Goal: Navigation & Orientation: Find specific page/section

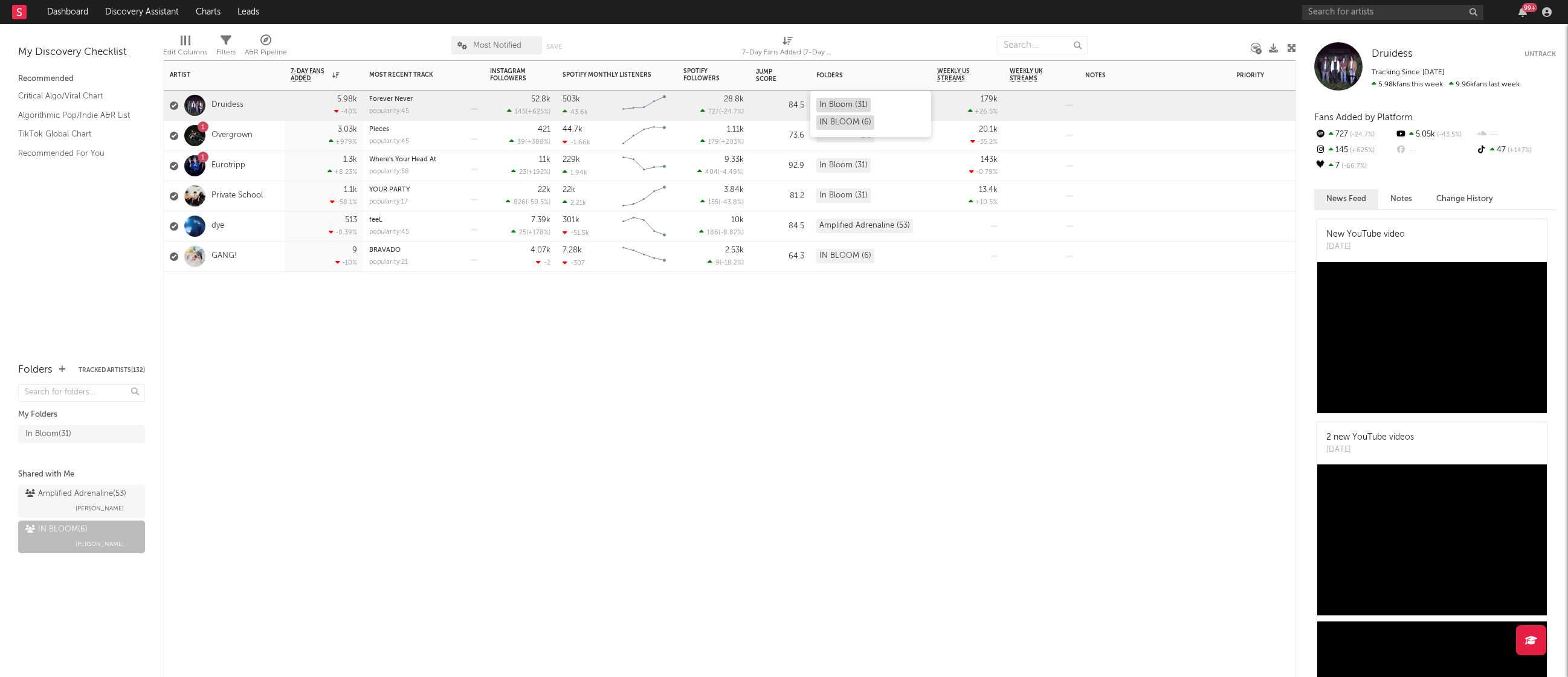
click at [862, 122] on div "IN BLOOM (6)" at bounding box center [845, 122] width 58 height 15
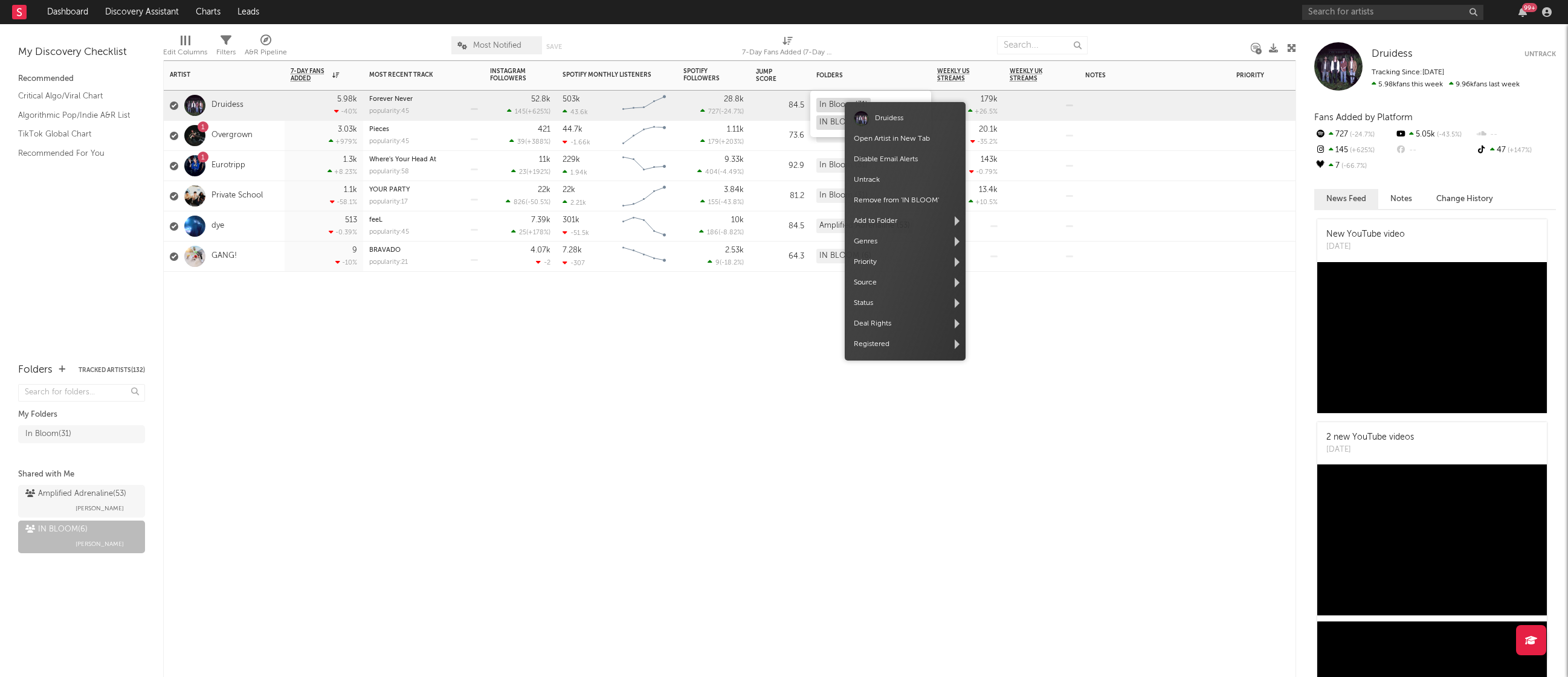
click at [847, 105] on body "Dashboard Discovery Assistant Charts Leads 99 + Notifications Settings Mark all…" at bounding box center [784, 338] width 1568 height 677
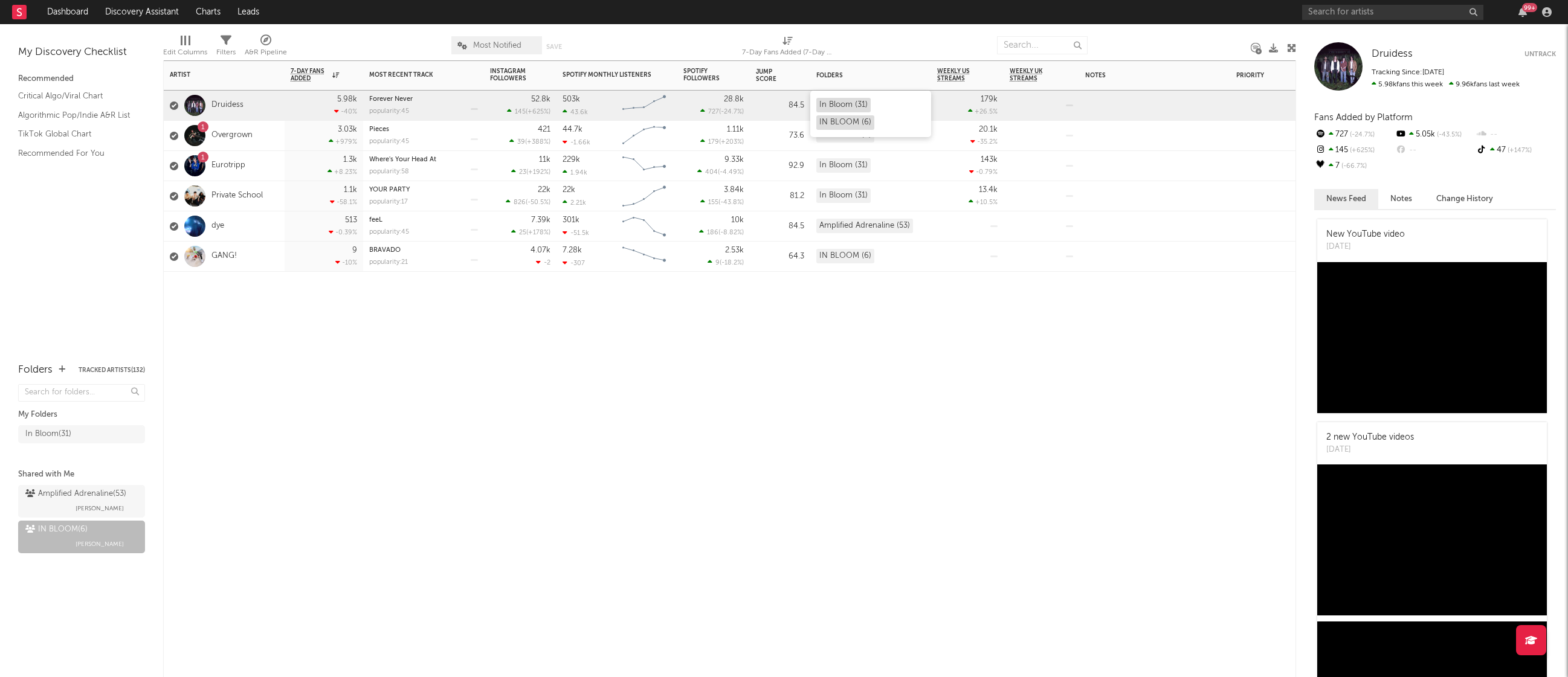
click at [833, 108] on div "In Bloom (31)" at bounding box center [843, 105] width 55 height 15
click at [90, 434] on div "In Bloom ( 31 )" at bounding box center [70, 434] width 88 height 15
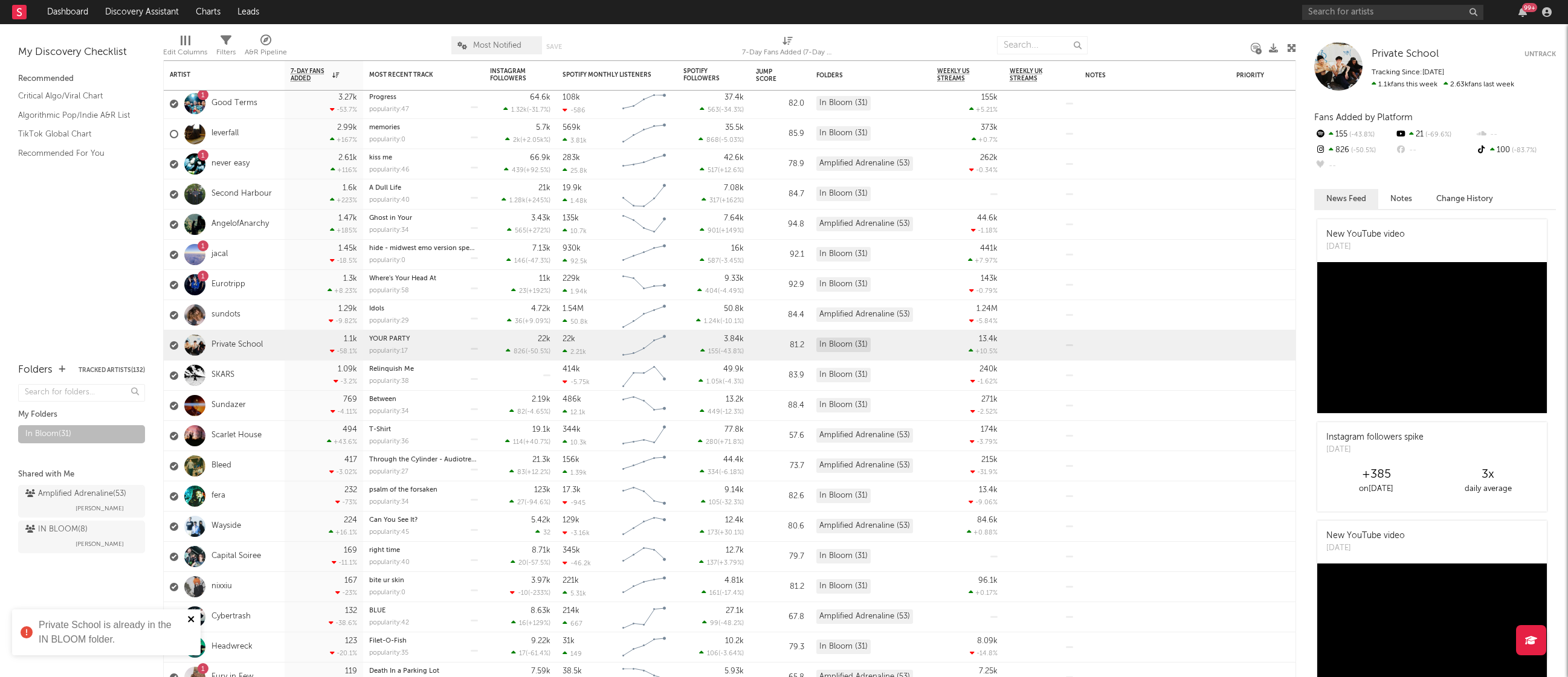
click at [189, 620] on icon "close" at bounding box center [191, 619] width 6 height 6
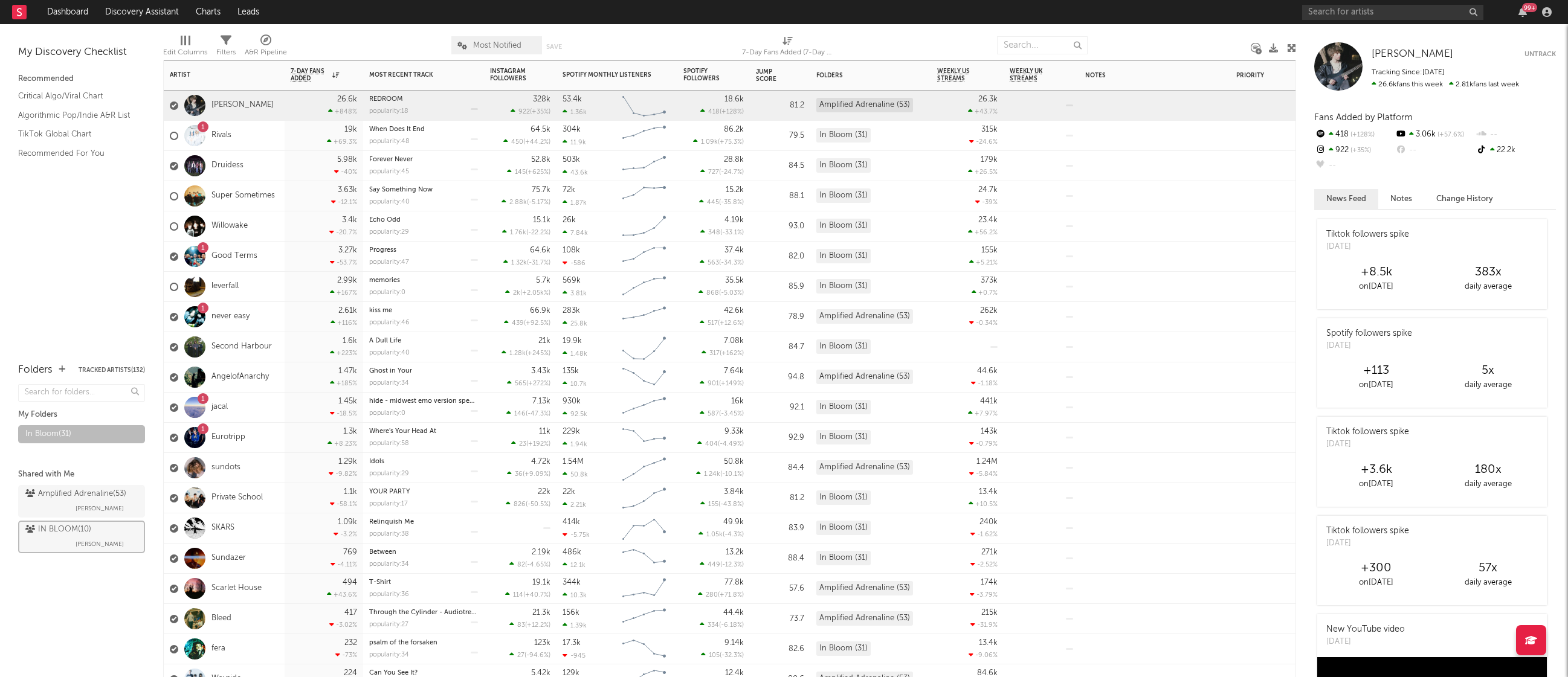
drag, startPoint x: 267, startPoint y: 113, endPoint x: 262, endPoint y: 122, distance: 10.3
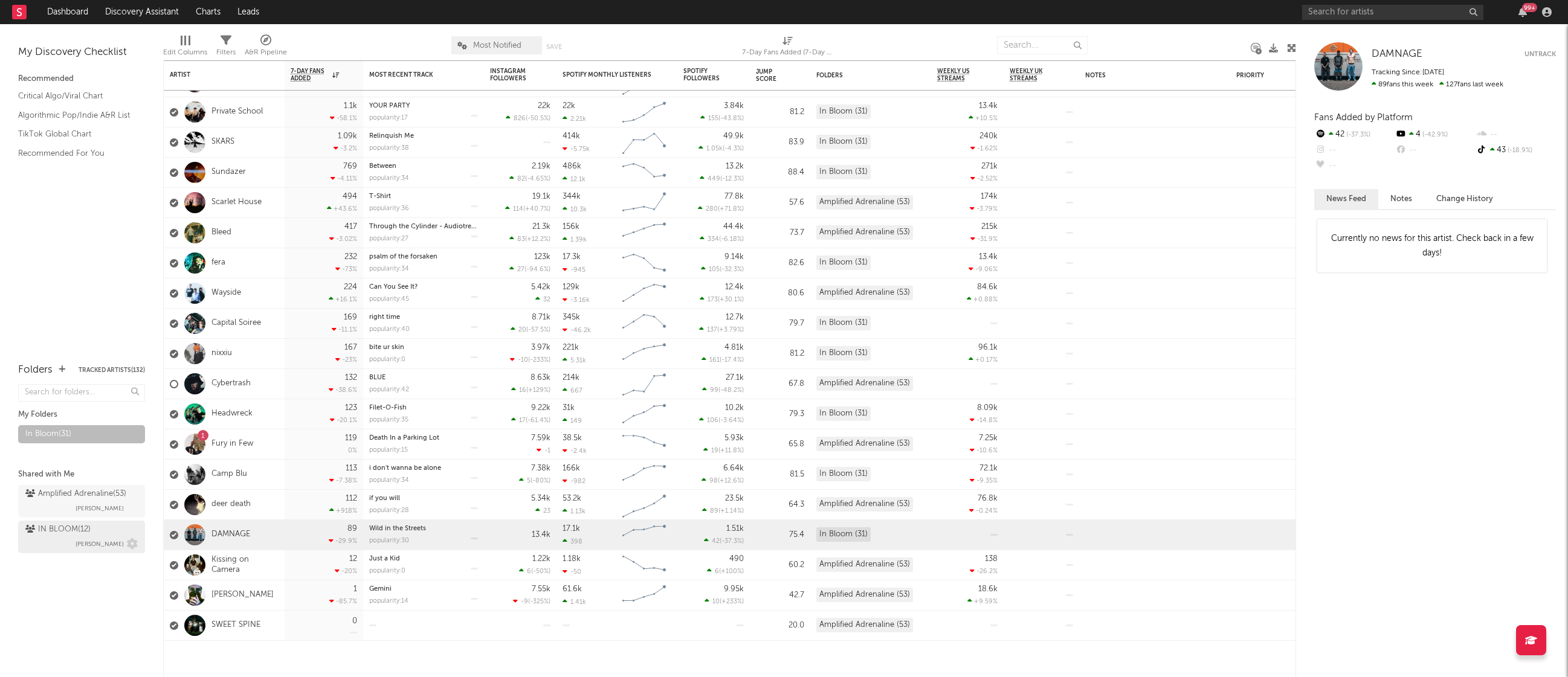
click at [67, 535] on div "IN BLOOM ( 12 )" at bounding box center [58, 529] width 65 height 15
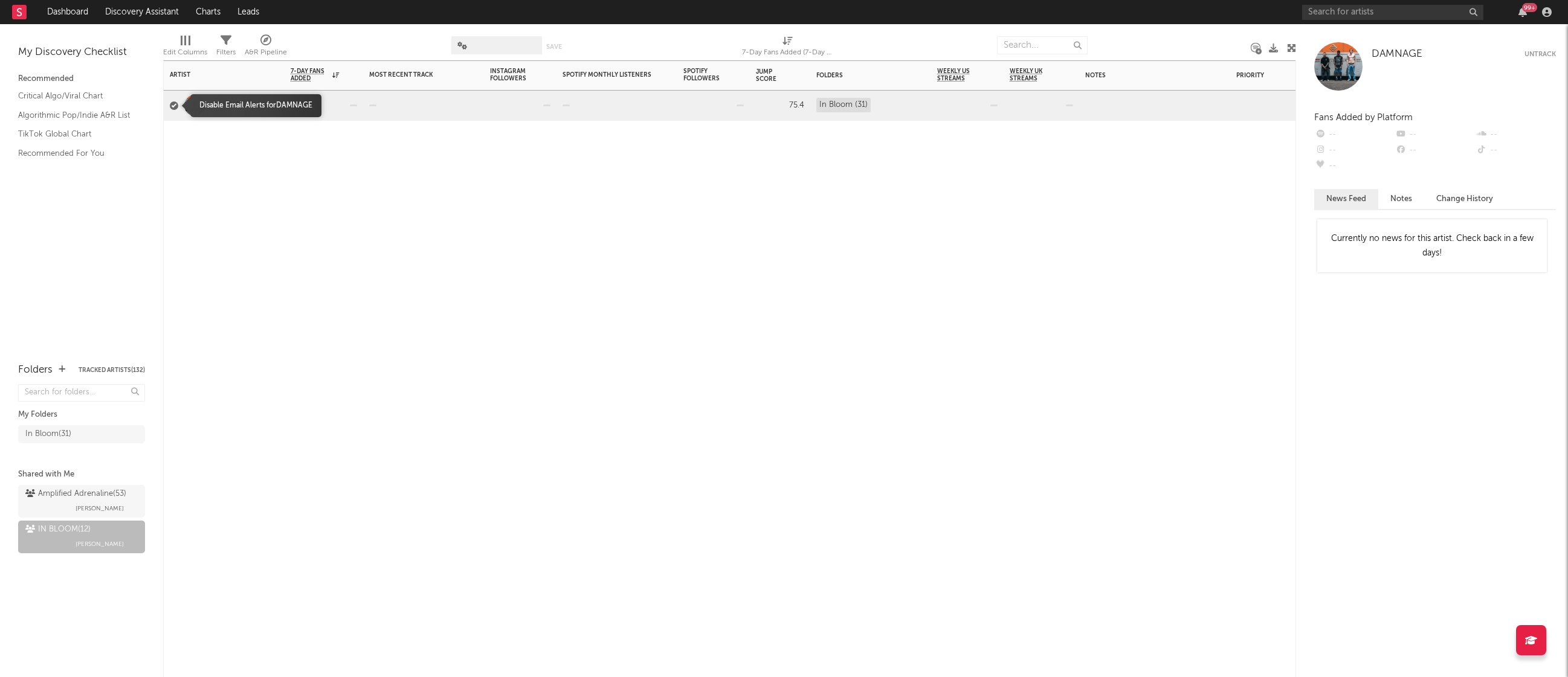
click at [171, 106] on div at bounding box center [174, 106] width 8 height 8
click at [170, 106] on input "checkbox" at bounding box center [170, 106] width 0 height 11
click at [171, 106] on div at bounding box center [174, 106] width 8 height 8
click at [170, 106] on input "checkbox" at bounding box center [170, 106] width 0 height 11
drag, startPoint x: 381, startPoint y: 318, endPoint x: 358, endPoint y: 336, distance: 29.2
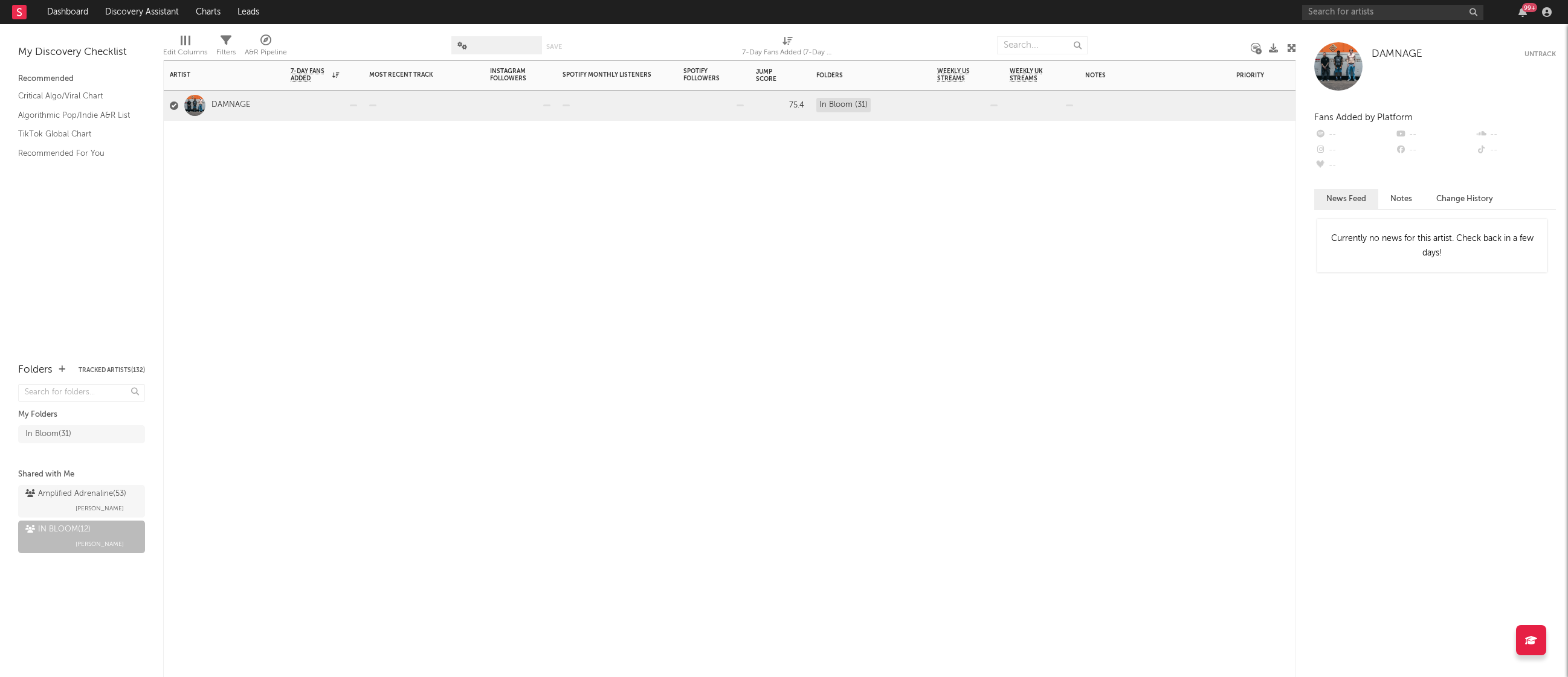
click at [381, 318] on div "Artist Notifications 7-Day Fans Added WoW % Change Most Recent Track Popularity…" at bounding box center [729, 368] width 1133 height 617
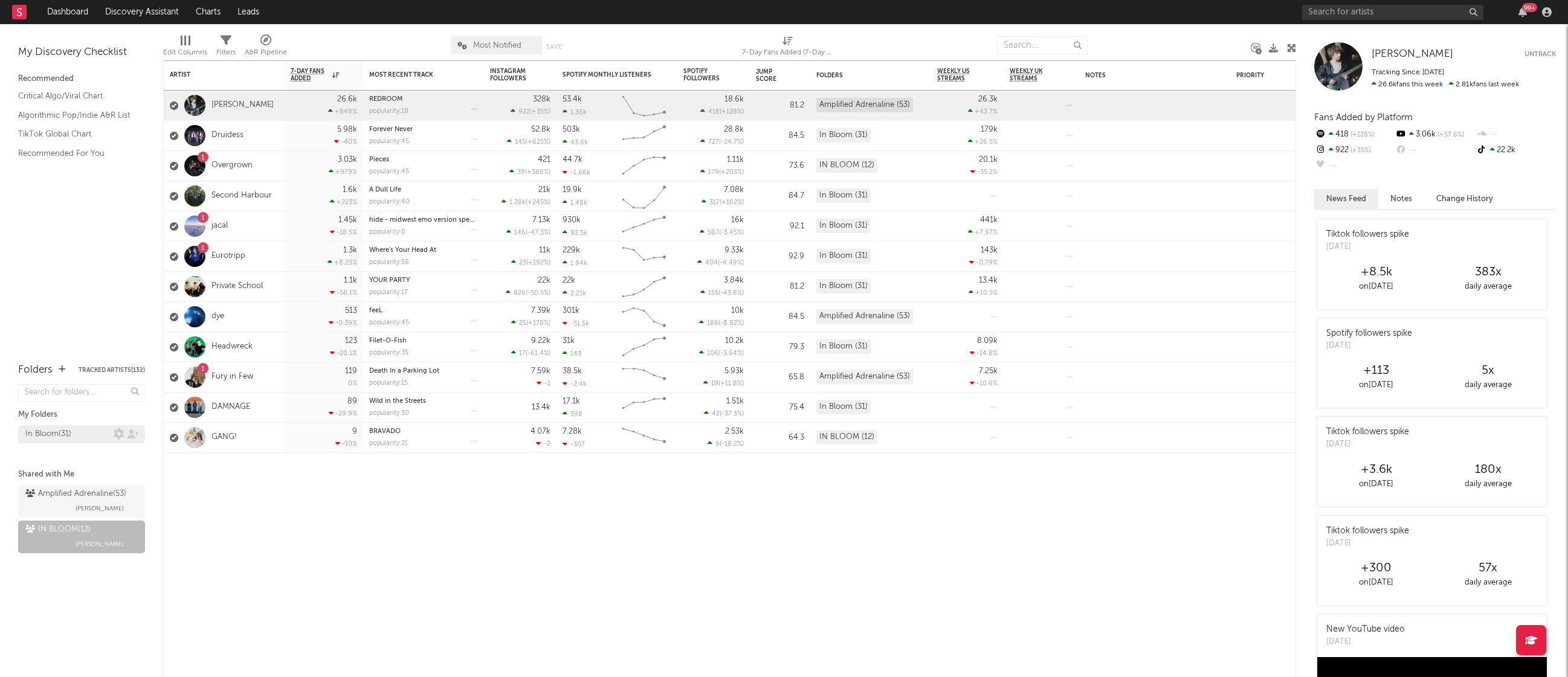
click at [88, 435] on div "In Bloom ( 31 )" at bounding box center [70, 434] width 88 height 15
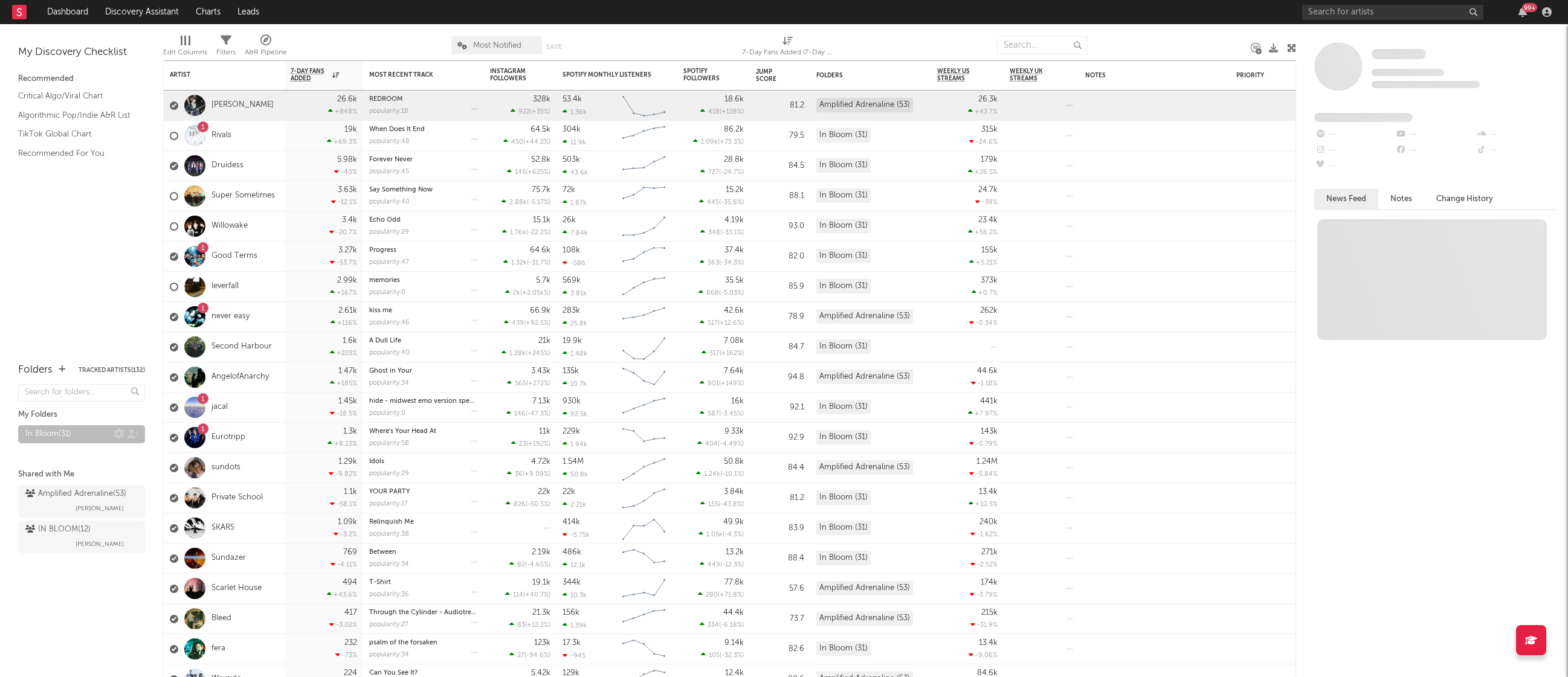
click at [88, 435] on body "Dashboard Discovery Assistant Charts Leads 99 + Notifications Settings Mark all…" at bounding box center [784, 338] width 1568 height 677
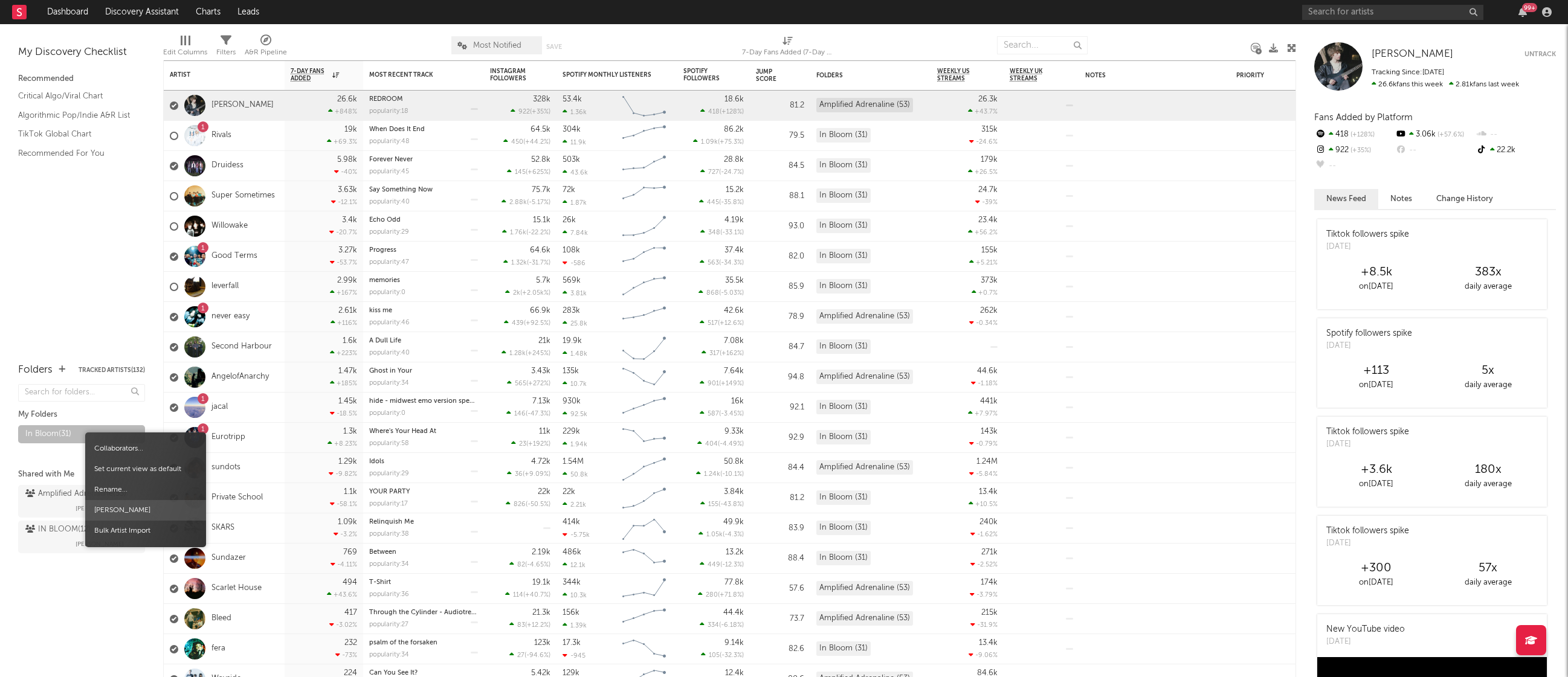
click at [149, 509] on span "[PERSON_NAME]" at bounding box center [145, 511] width 121 height 21
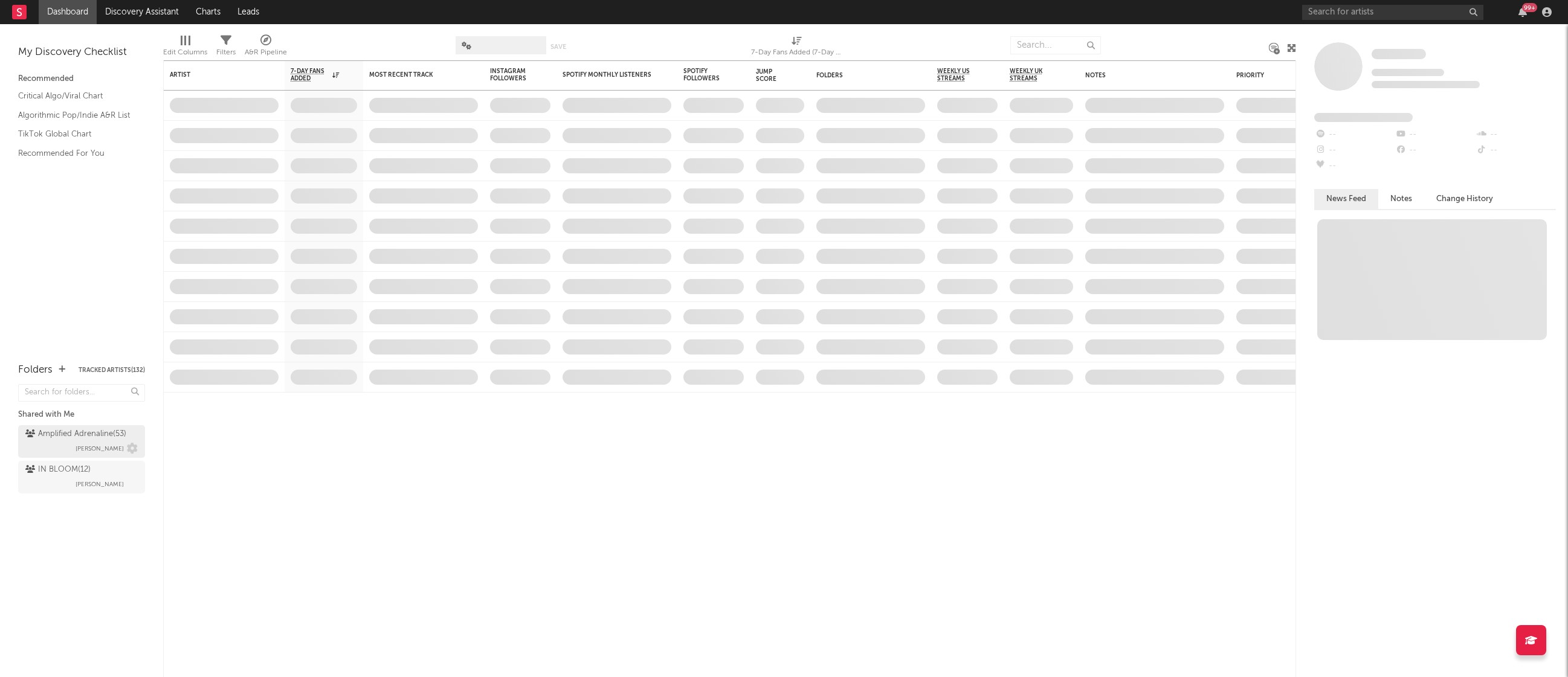
click at [98, 440] on div "Amplified Adrenaline ( 53 )" at bounding box center [76, 434] width 101 height 15
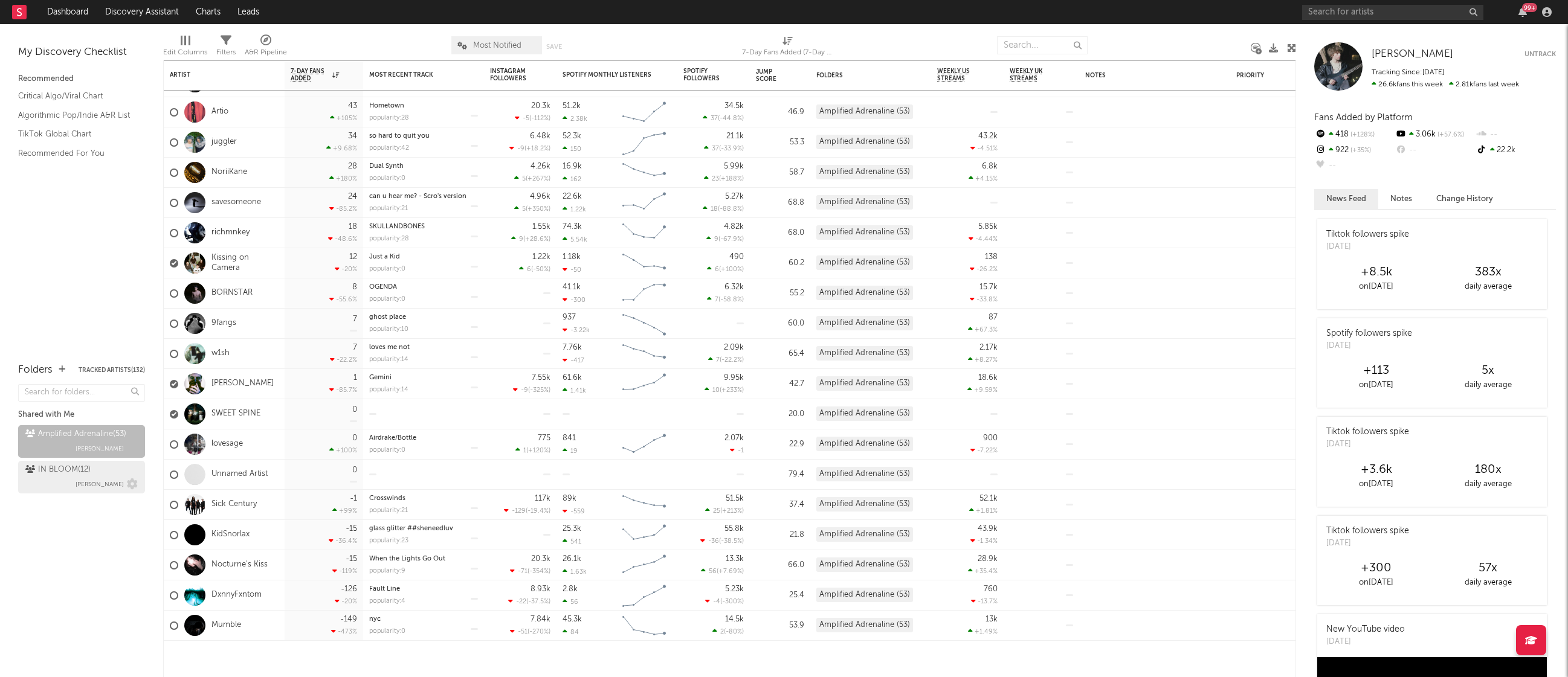
click at [59, 477] on div "IN BLOOM ( 12 ) [PERSON_NAME]" at bounding box center [82, 477] width 113 height 29
